Goal: Navigation & Orientation: Understand site structure

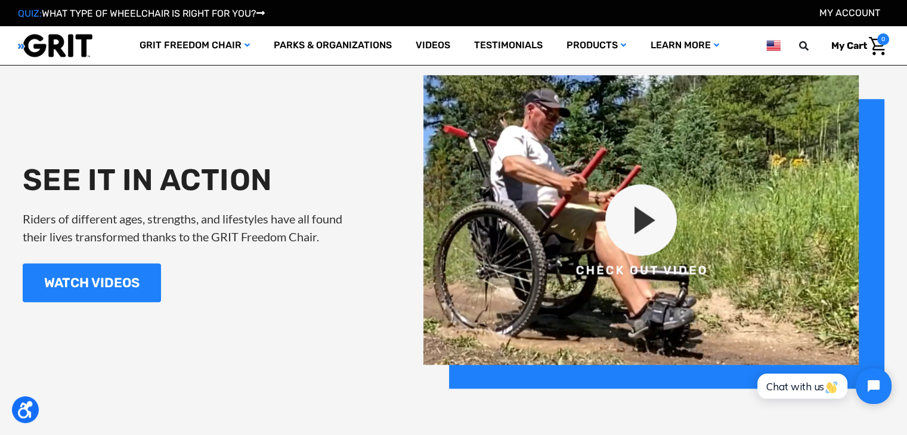
scroll to position [923, 0]
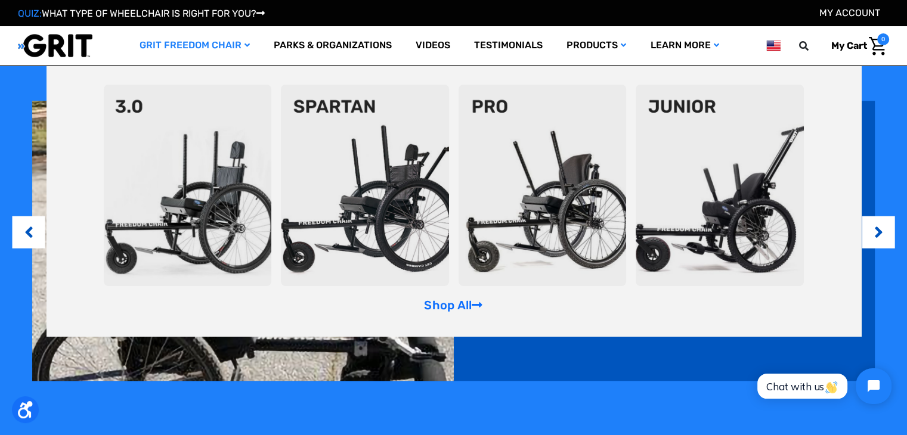
click at [362, 167] on img at bounding box center [365, 186] width 168 height 202
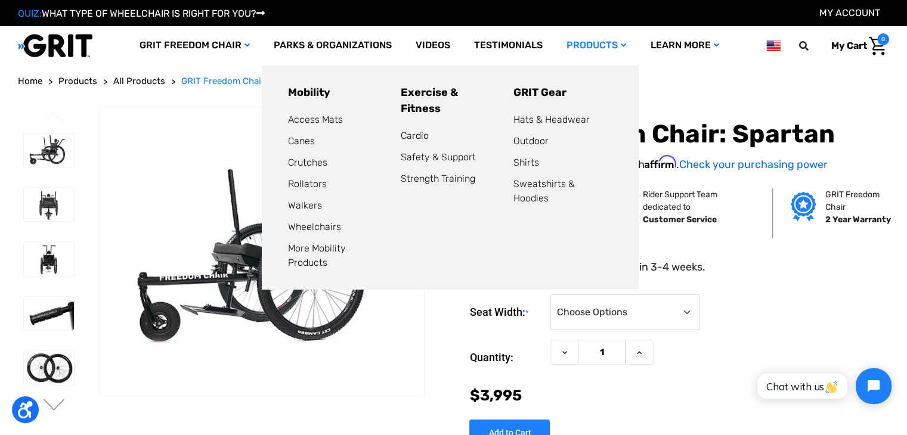
click at [605, 48] on link "Products" at bounding box center [595, 45] width 83 height 39
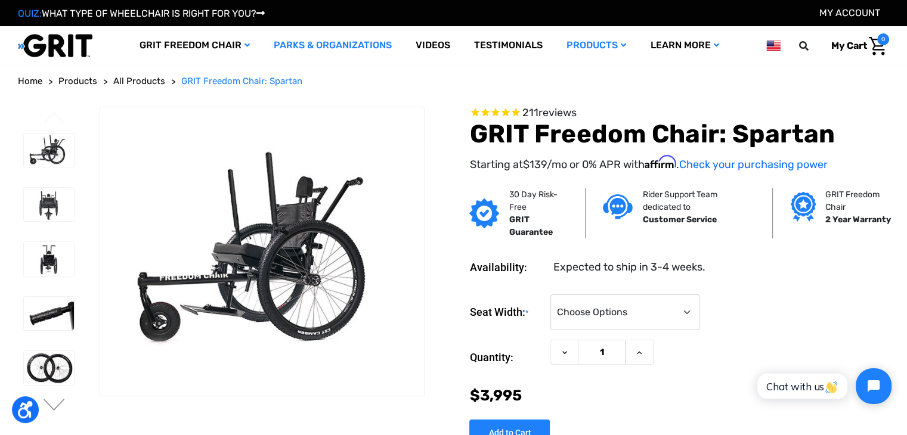
click at [309, 44] on link "Parks & Organizations" at bounding box center [333, 45] width 142 height 39
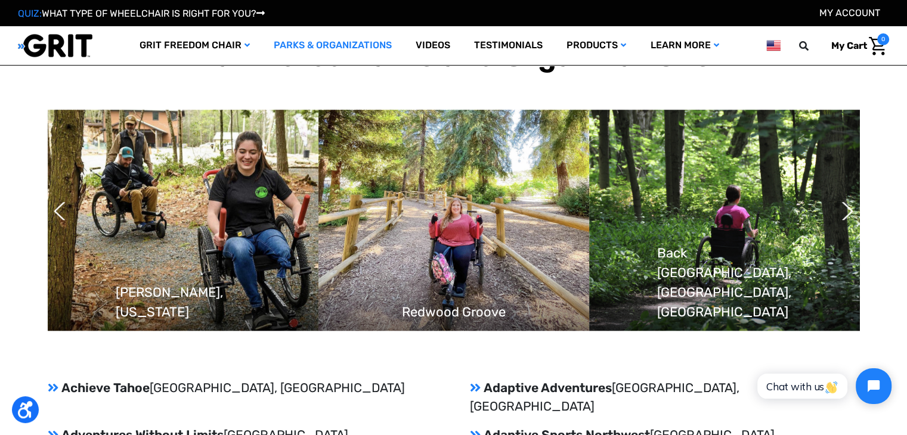
scroll to position [1011, 0]
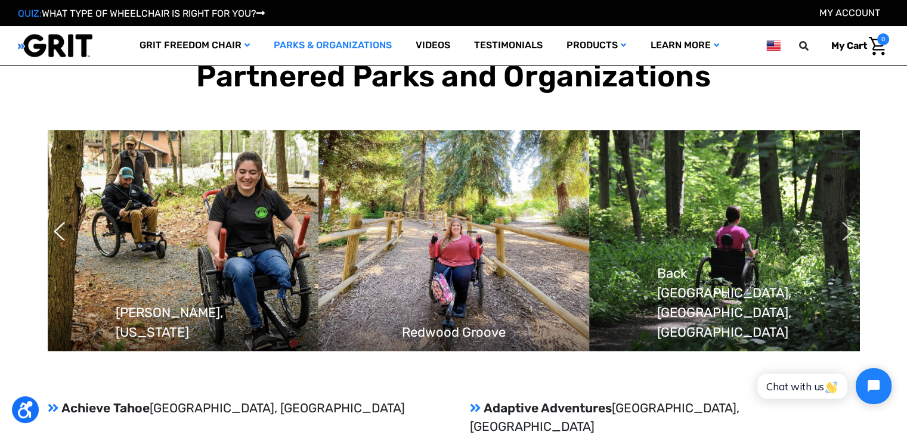
click at [847, 216] on button "Next" at bounding box center [841, 231] width 12 height 30
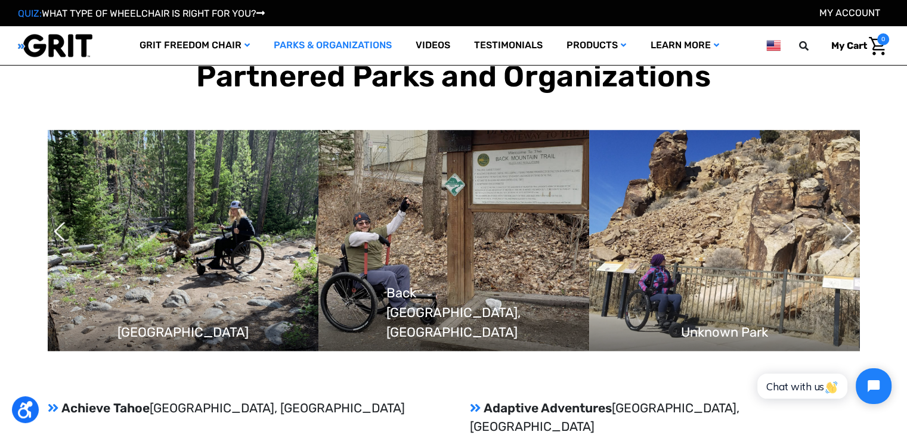
click at [847, 216] on button "Next" at bounding box center [841, 231] width 12 height 30
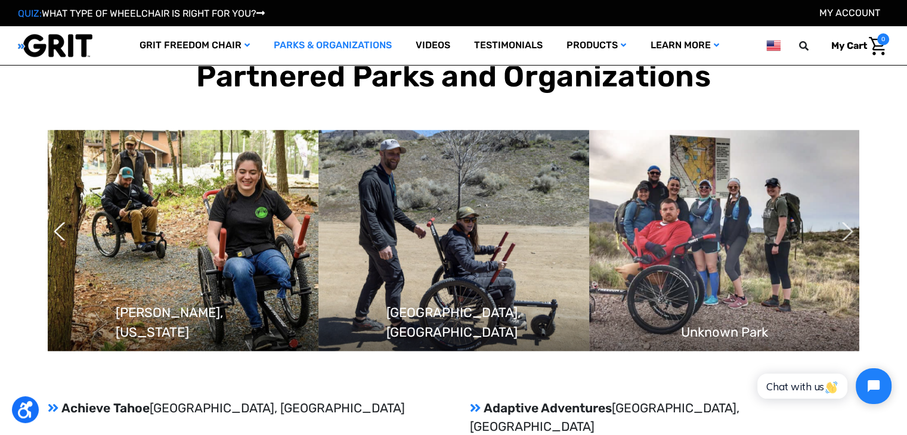
click at [847, 216] on button "Next" at bounding box center [841, 231] width 12 height 30
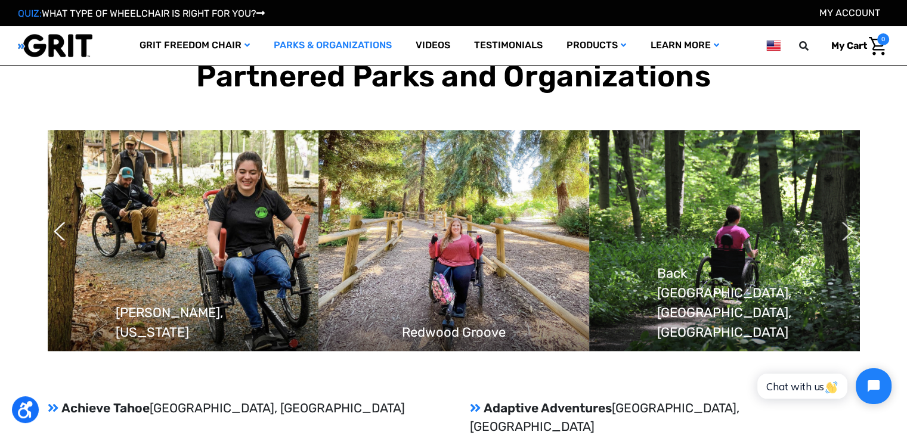
click at [847, 216] on button "Next" at bounding box center [841, 231] width 12 height 30
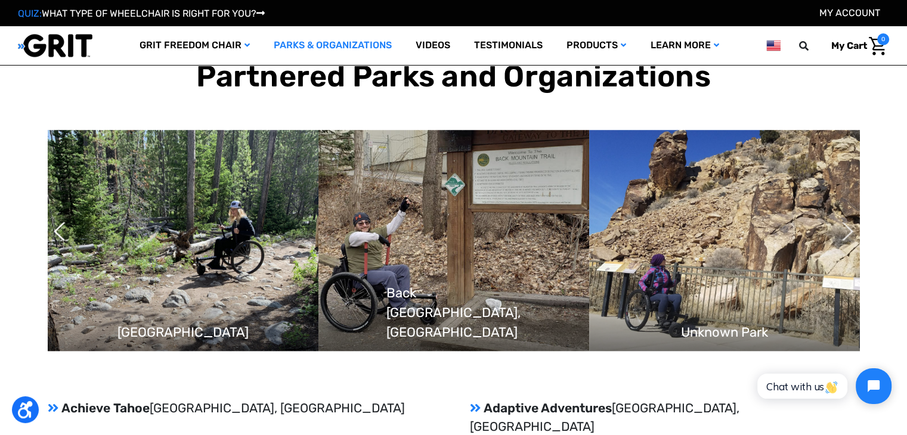
click at [847, 216] on button "Next" at bounding box center [841, 231] width 12 height 30
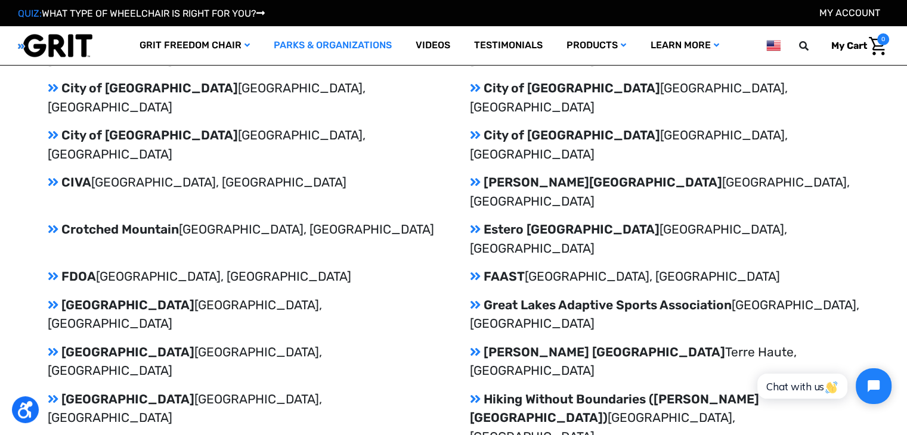
scroll to position [1130, 0]
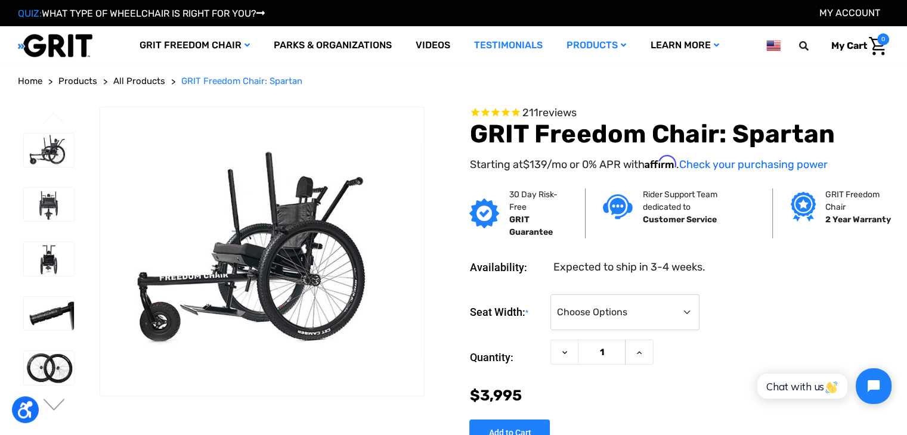
click at [478, 46] on link "Testimonials" at bounding box center [508, 45] width 92 height 39
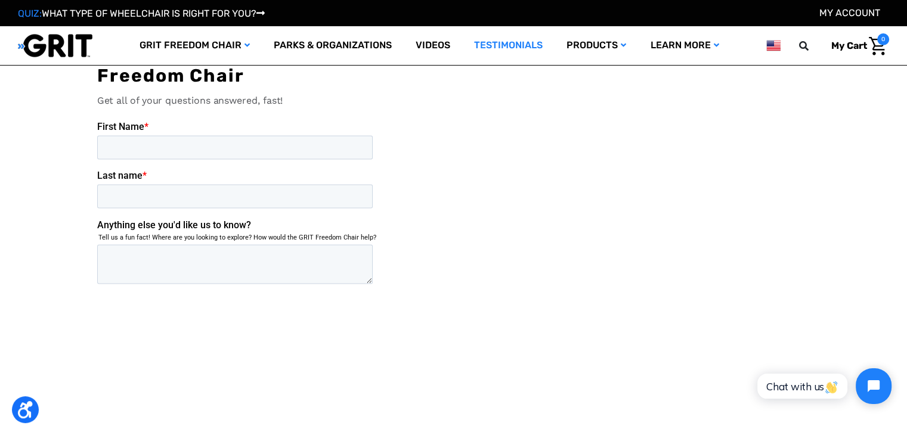
scroll to position [2087, 0]
